Goal: Information Seeking & Learning: Understand process/instructions

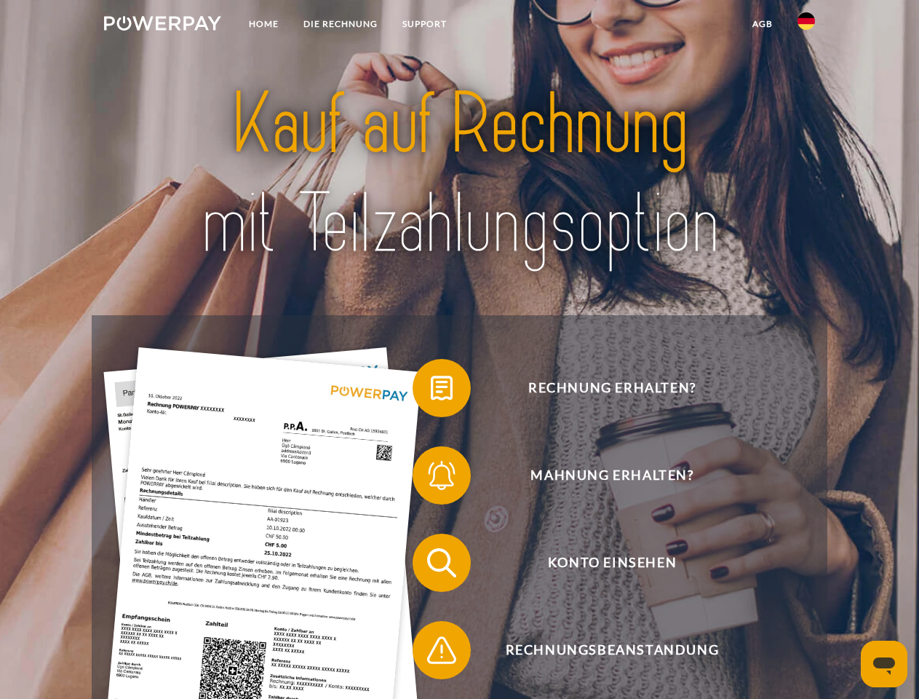
click at [162, 25] on img at bounding box center [162, 23] width 117 height 15
click at [806, 25] on img at bounding box center [805, 20] width 17 height 17
click at [762, 24] on link "agb" at bounding box center [762, 24] width 45 height 26
click at [431, 391] on span at bounding box center [419, 387] width 73 height 73
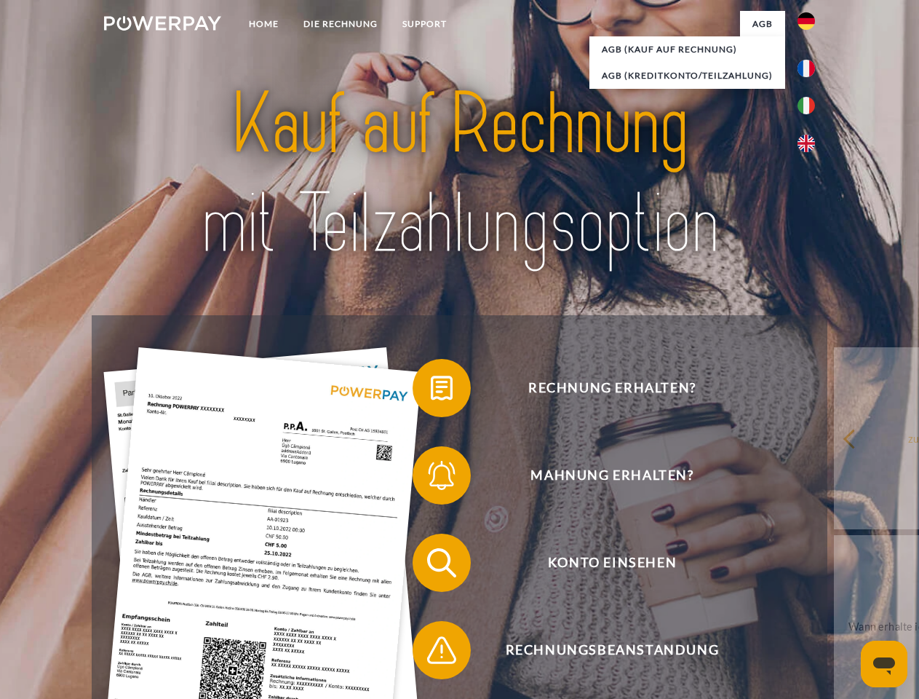
click at [431, 478] on div "Rechnung erhalten? Mahnung erhalten? Konto einsehen" at bounding box center [459, 606] width 735 height 582
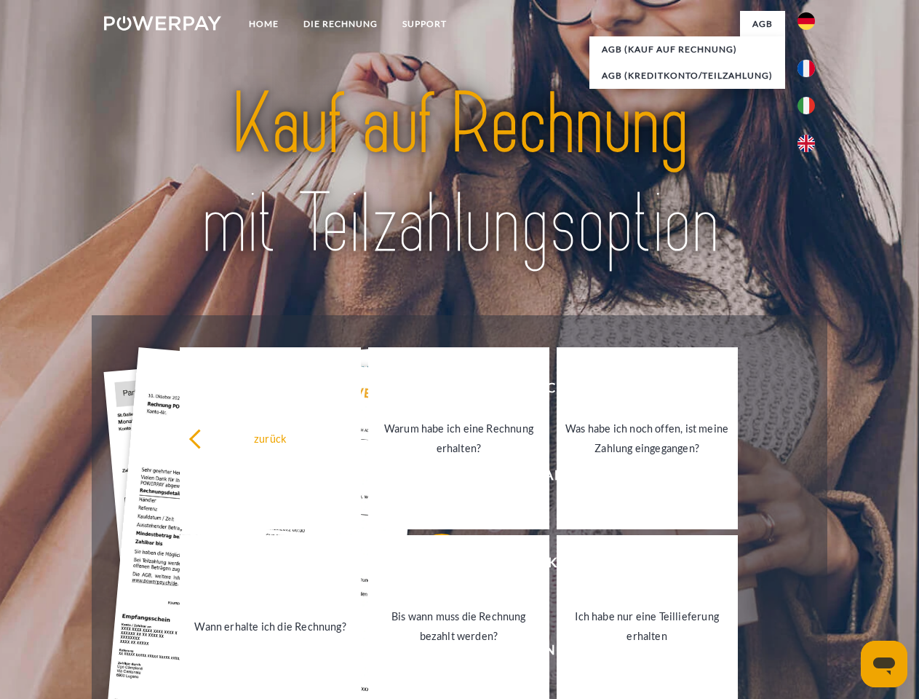
click at [431, 565] on link "Bis wann muss die Rechnung bezahlt werden?" at bounding box center [458, 626] width 181 height 182
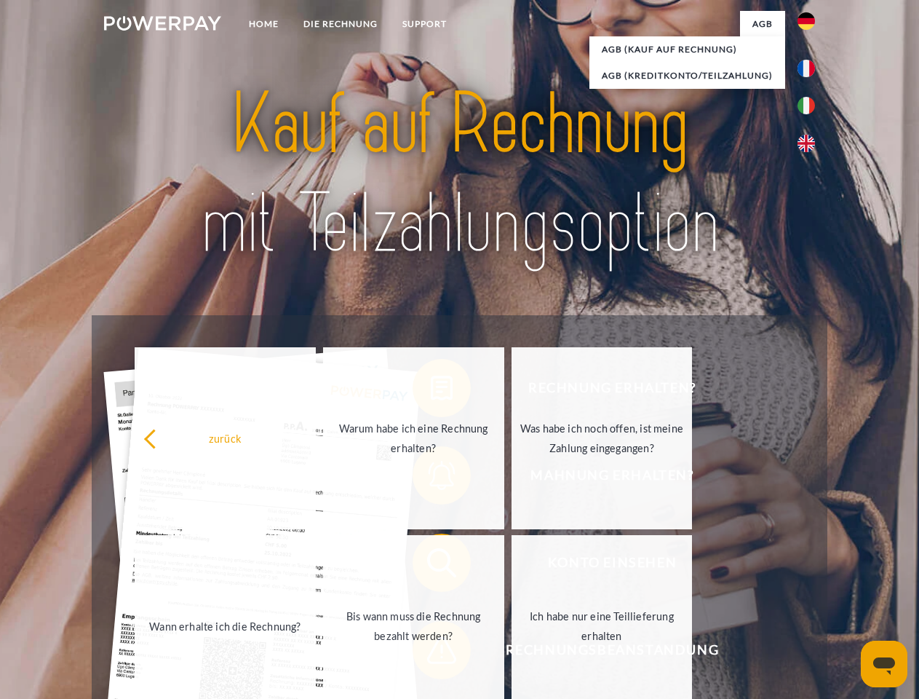
click at [431, 653] on span at bounding box center [419, 649] width 73 height 73
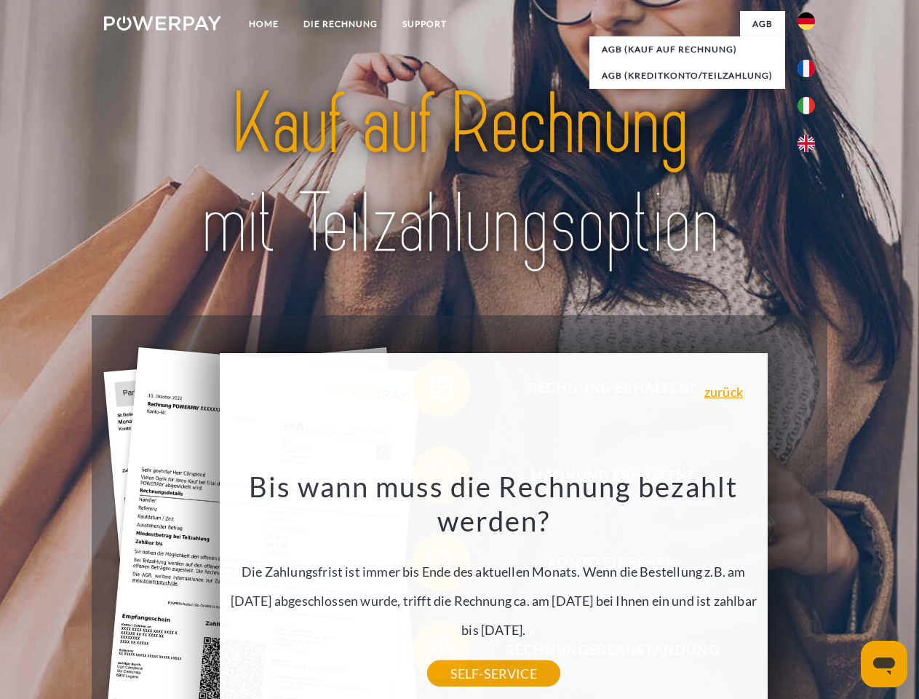
click at [884, 664] on icon "Messaging-Fenster öffnen" at bounding box center [884, 665] width 22 height 17
